Goal: Entertainment & Leisure: Consume media (video, audio)

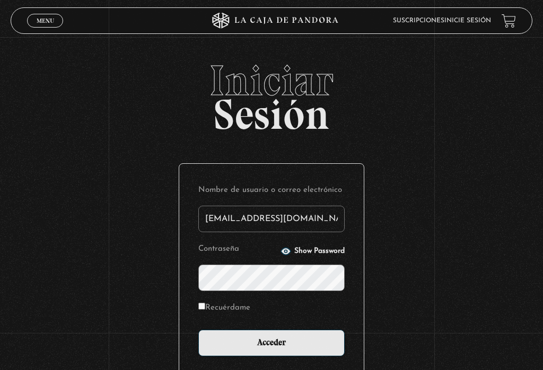
click at [304, 348] on input "Acceder" at bounding box center [271, 343] width 146 height 27
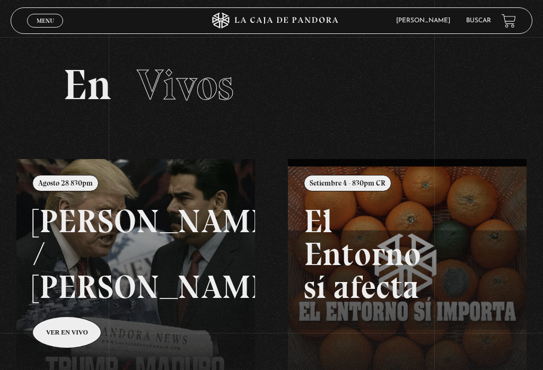
scroll to position [210, 0]
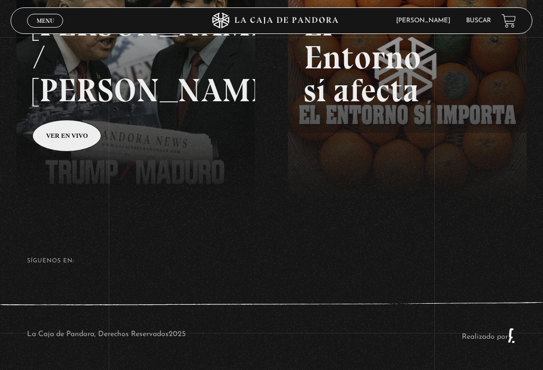
click at [479, 23] on link "Buscar" at bounding box center [478, 20] width 25 height 6
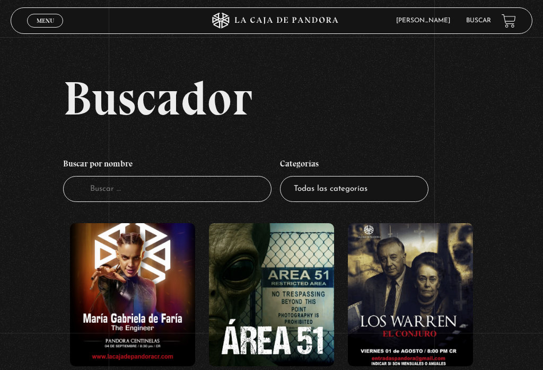
click at [215, 192] on input "Buscador" at bounding box center [167, 189] width 208 height 26
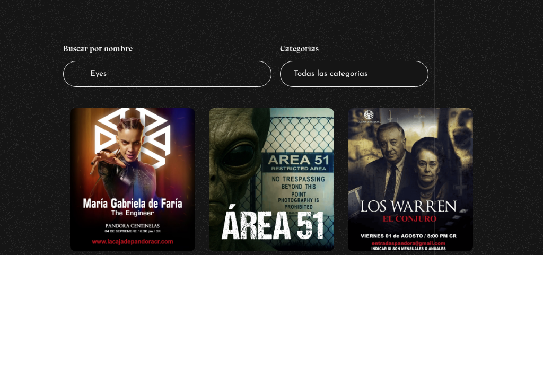
type input "Eyes"
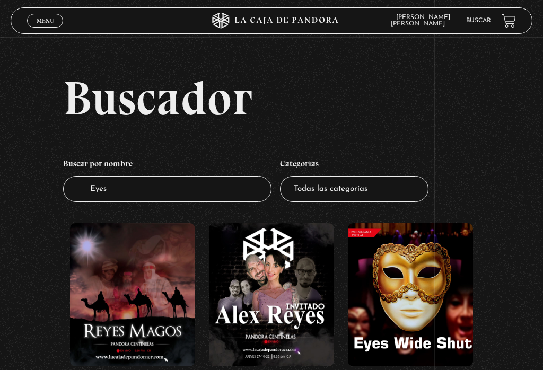
click at [416, 305] on figure at bounding box center [410, 294] width 125 height 143
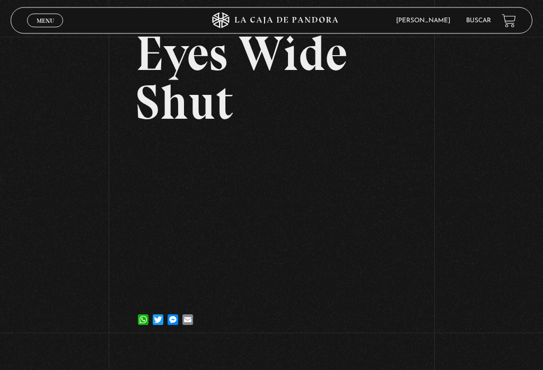
scroll to position [66, 0]
click at [51, 20] on span "Menu" at bounding box center [45, 20] width 17 height 6
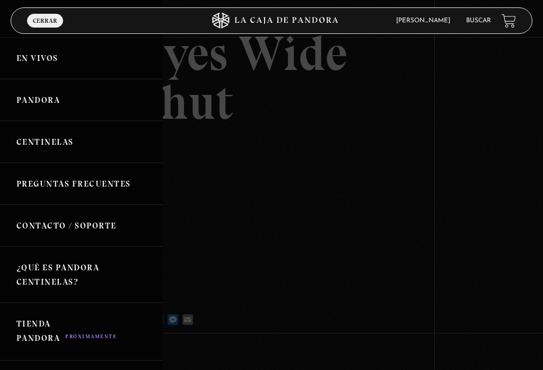
click at [65, 69] on link "En vivos" at bounding box center [81, 58] width 163 height 42
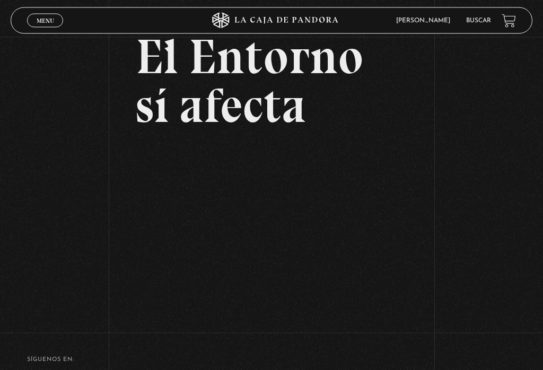
scroll to position [63, 0]
click at [36, 25] on link "Menu Cerrar" at bounding box center [45, 21] width 36 height 14
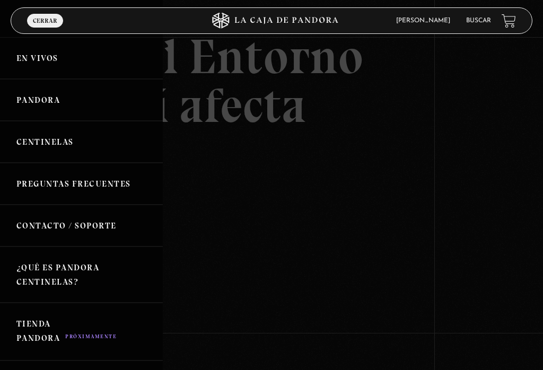
click at [54, 65] on link "En vivos" at bounding box center [81, 58] width 163 height 42
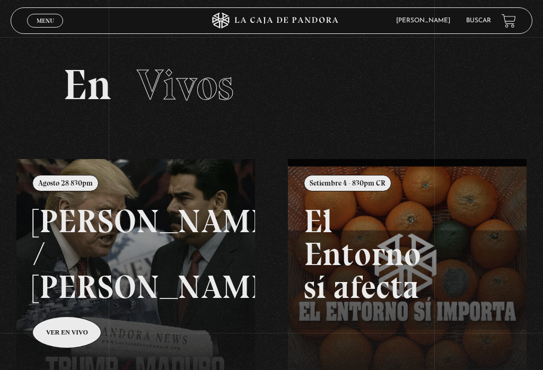
click at [78, 290] on link at bounding box center [287, 344] width 543 height 370
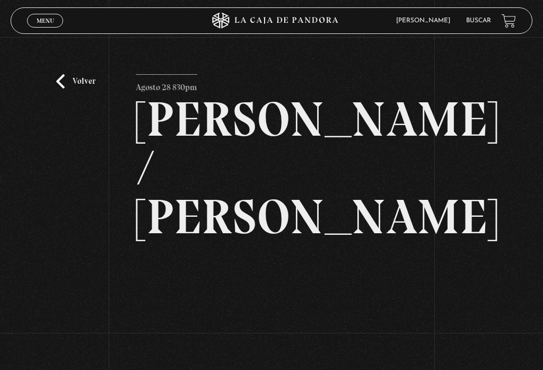
scroll to position [41, 0]
